Goal: Task Accomplishment & Management: Use online tool/utility

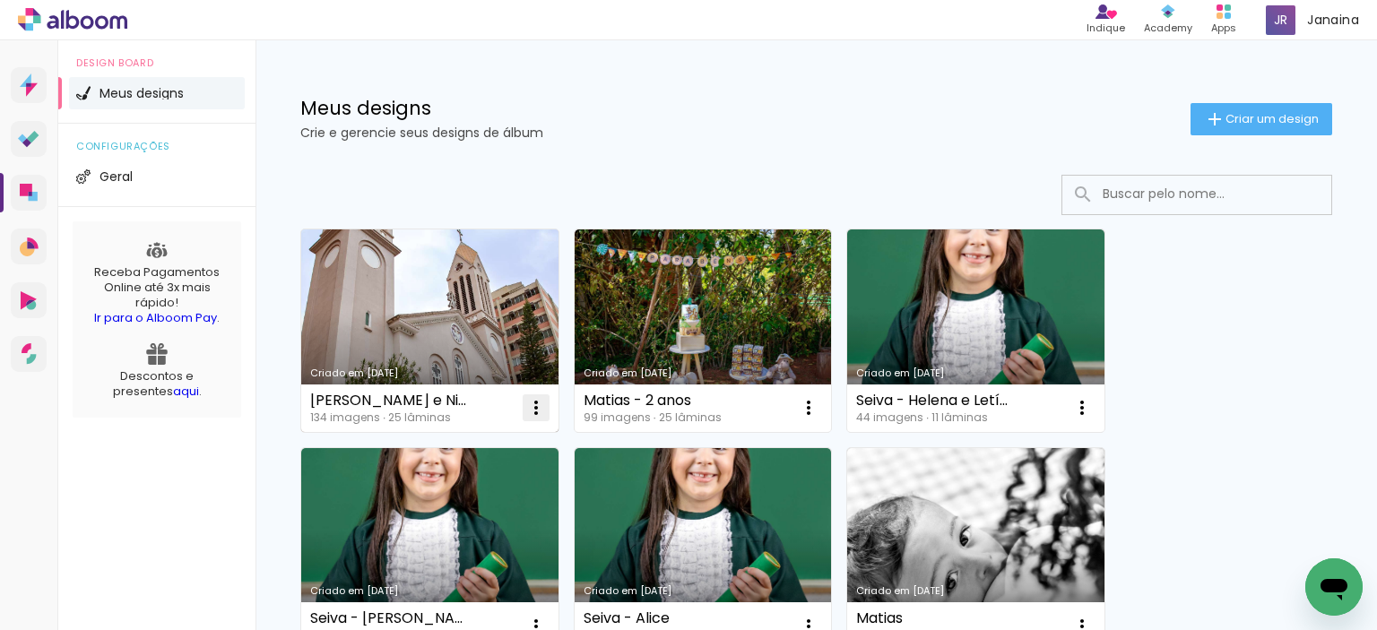
click at [528, 411] on iron-icon at bounding box center [536, 408] width 22 height 22
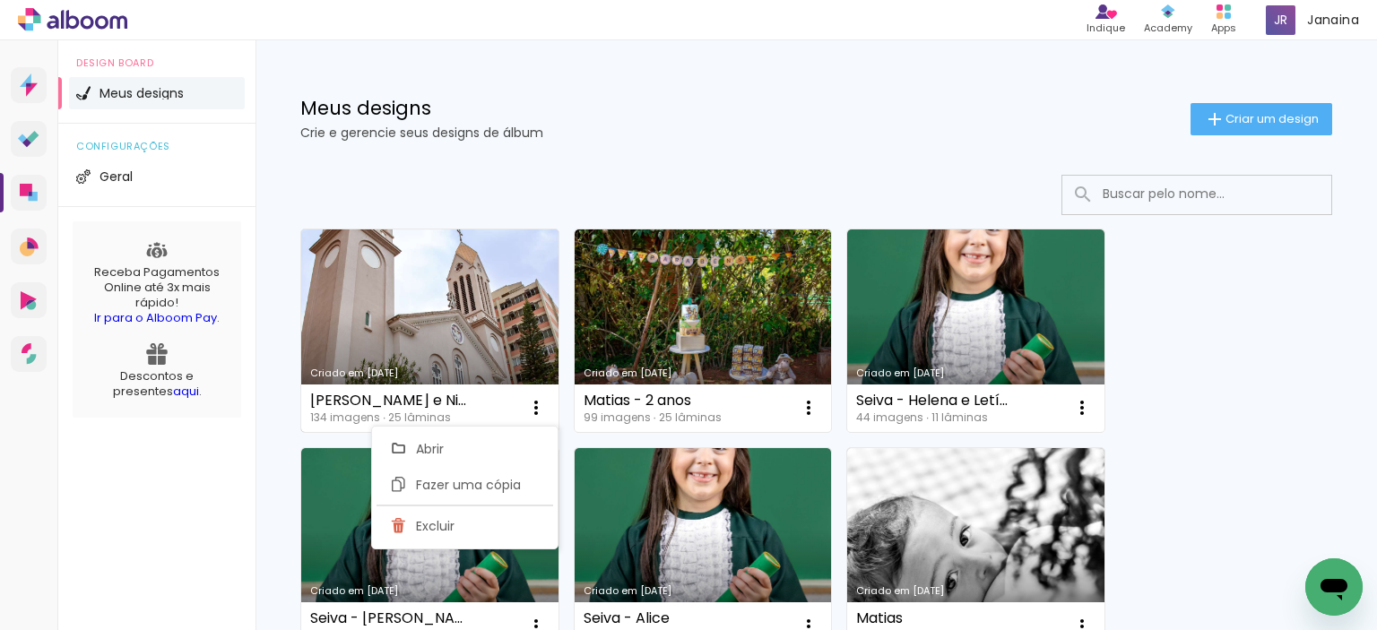
click at [387, 337] on link "Criado em [DATE]" at bounding box center [429, 331] width 257 height 203
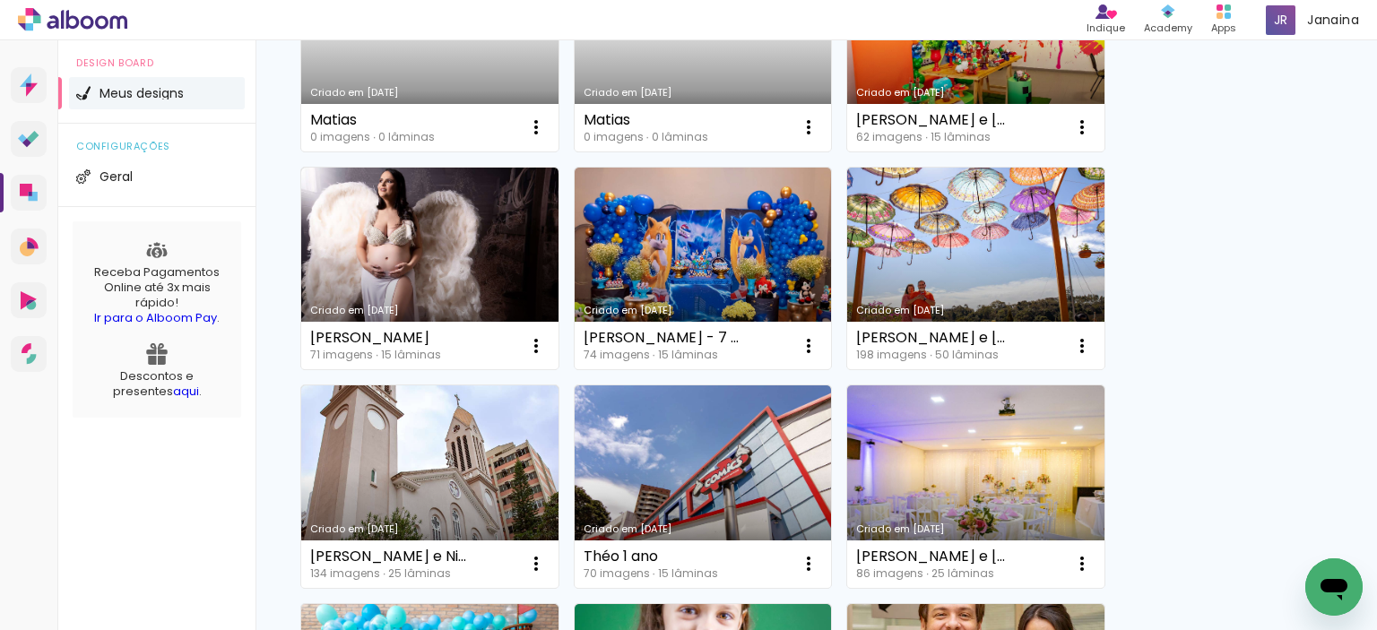
scroll to position [807, 0]
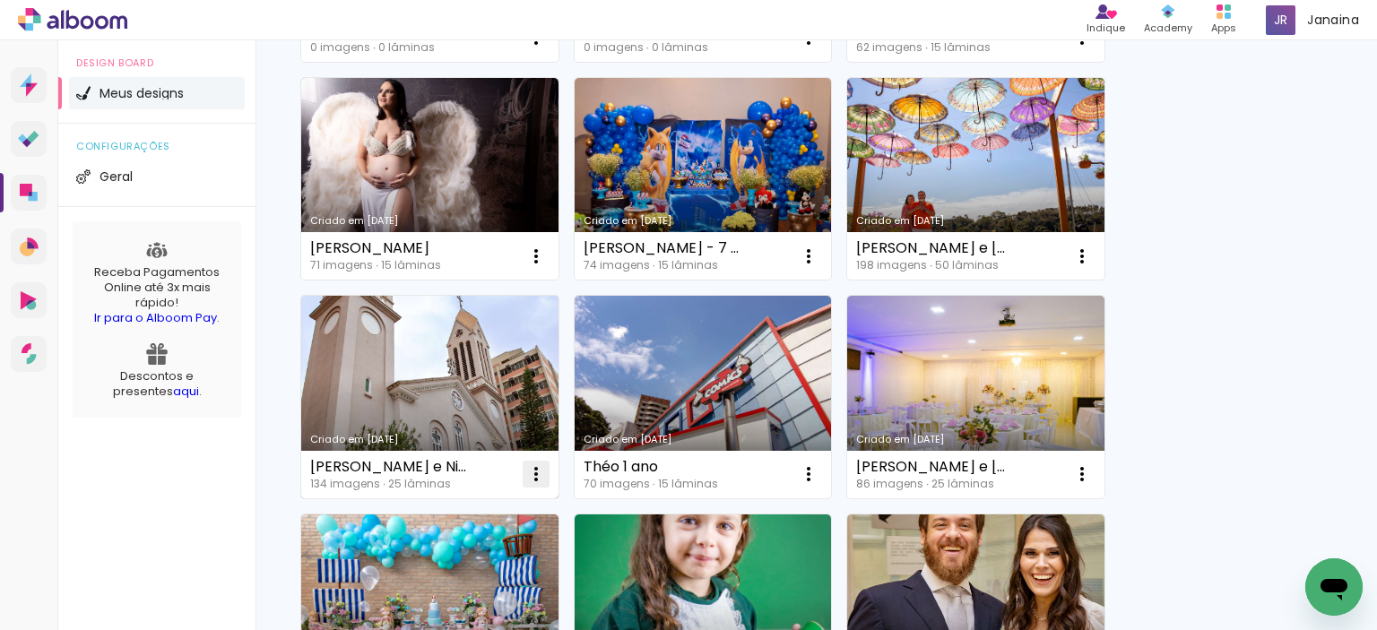
click at [538, 470] on iron-icon at bounding box center [536, 475] width 22 height 22
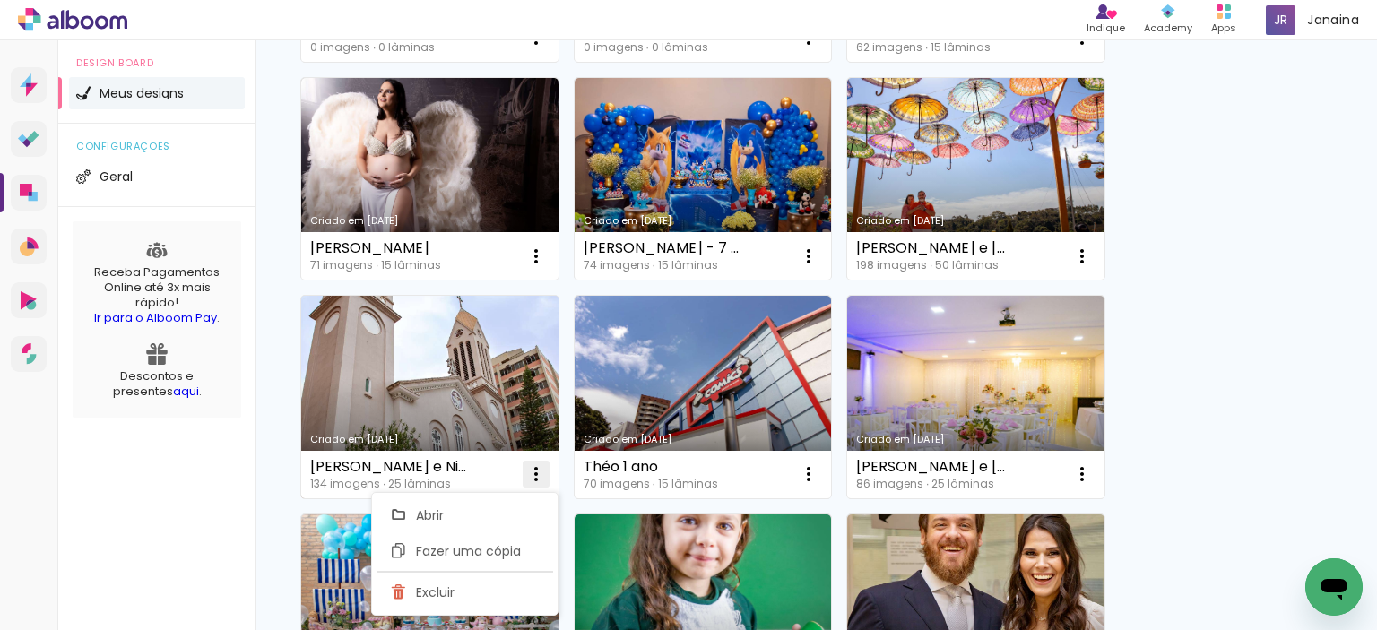
click at [538, 470] on iron-icon at bounding box center [536, 475] width 22 height 22
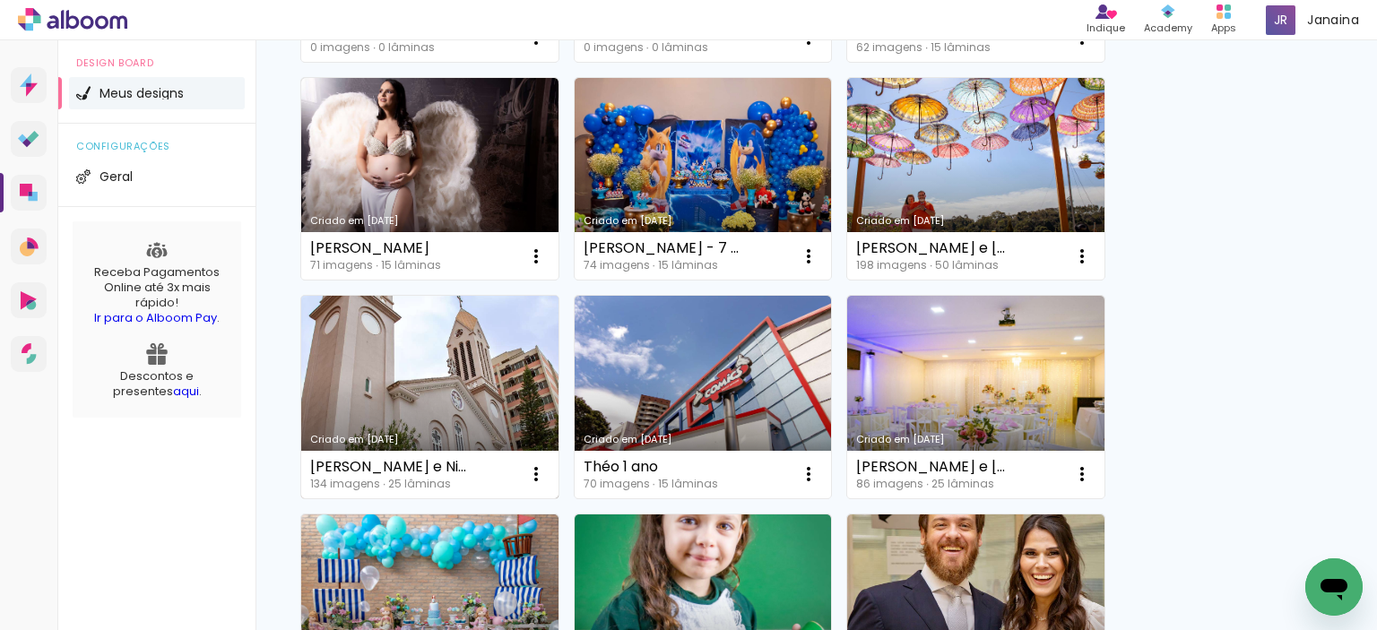
click at [366, 404] on link "Criado em [DATE]" at bounding box center [429, 397] width 257 height 203
